Goal: Task Accomplishment & Management: Use online tool/utility

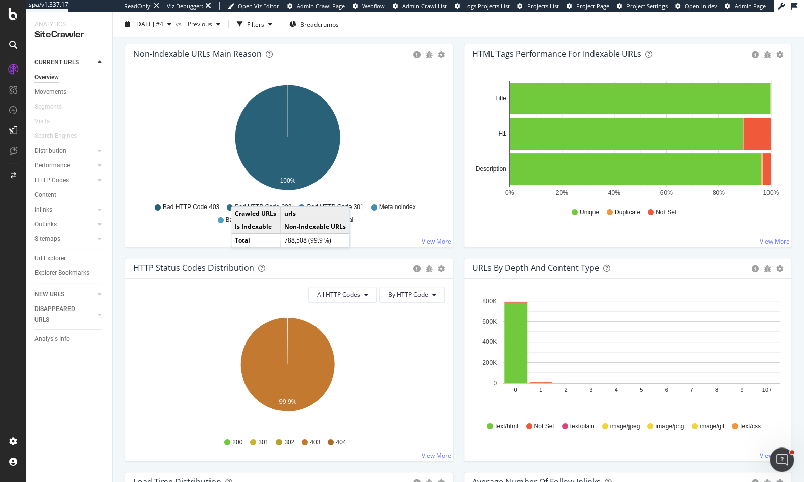
scroll to position [480, 0]
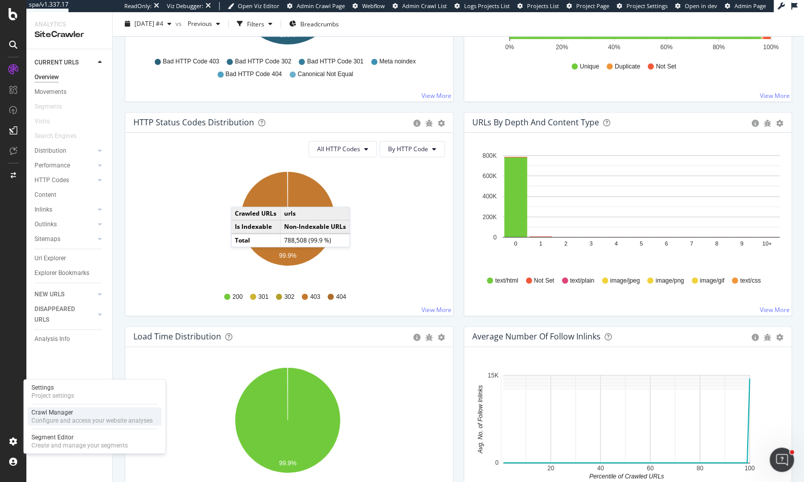
click at [54, 415] on div "Crawl Manager" at bounding box center [91, 412] width 121 height 8
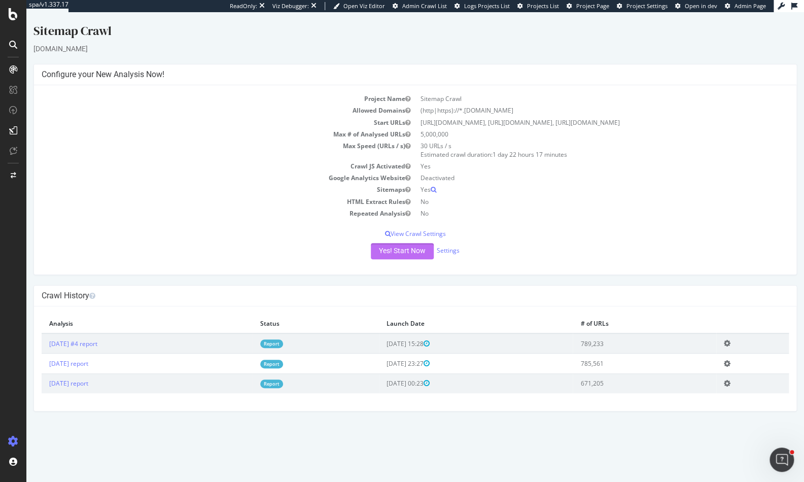
click at [397, 259] on button "Yes! Start Now" at bounding box center [402, 251] width 63 height 16
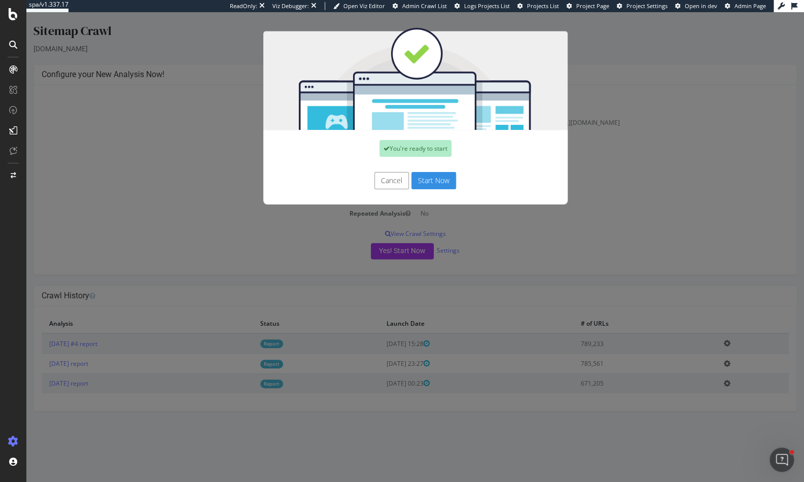
click at [445, 178] on button "Start Now" at bounding box center [433, 180] width 45 height 17
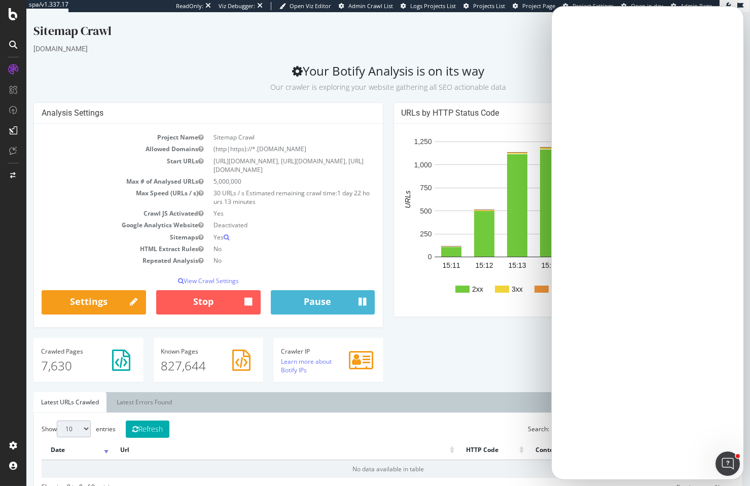
click at [485, 94] on div "Sitemap Crawl [DOMAIN_NAME] Your Botify Analysis is on its way Our crawler is e…" at bounding box center [388, 492] width 724 height 941
